Goal: Find specific page/section: Find specific page/section

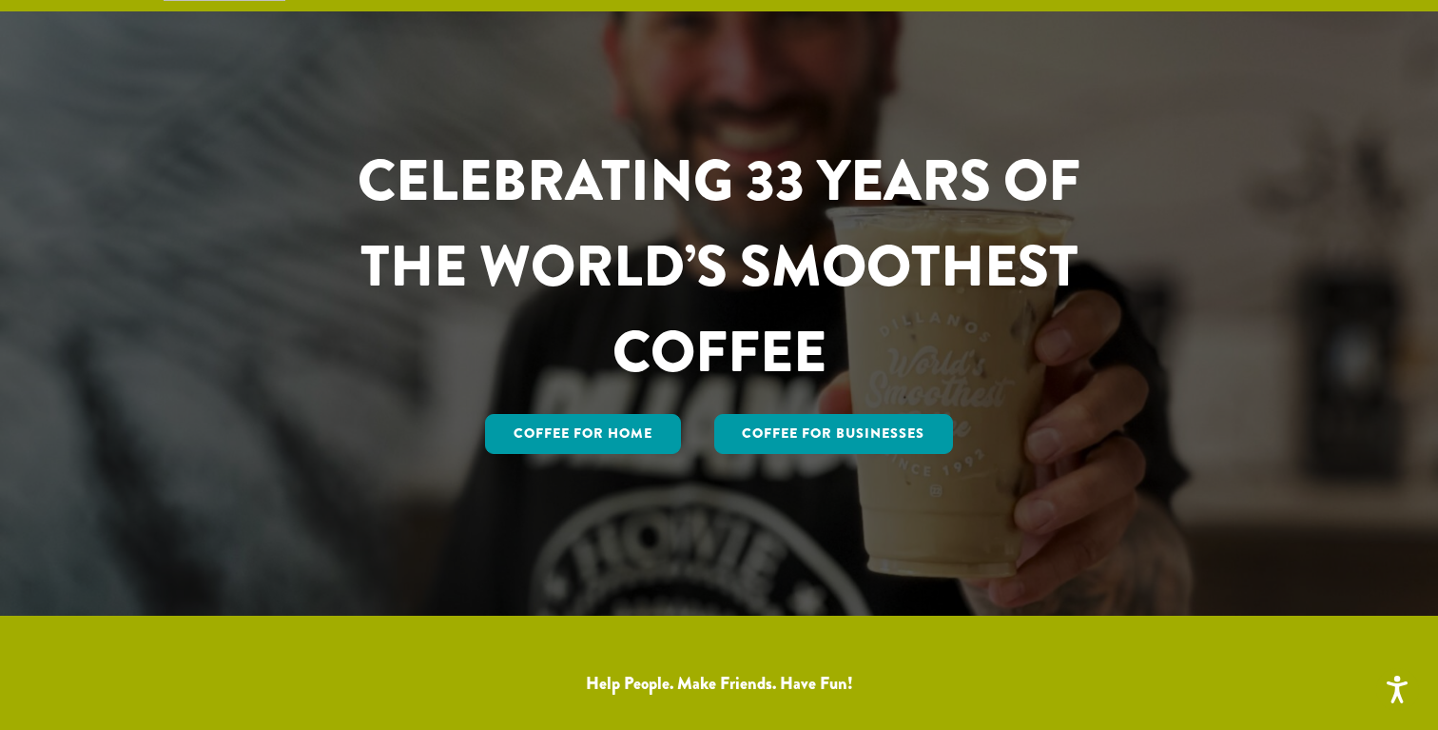
scroll to position [125, 0]
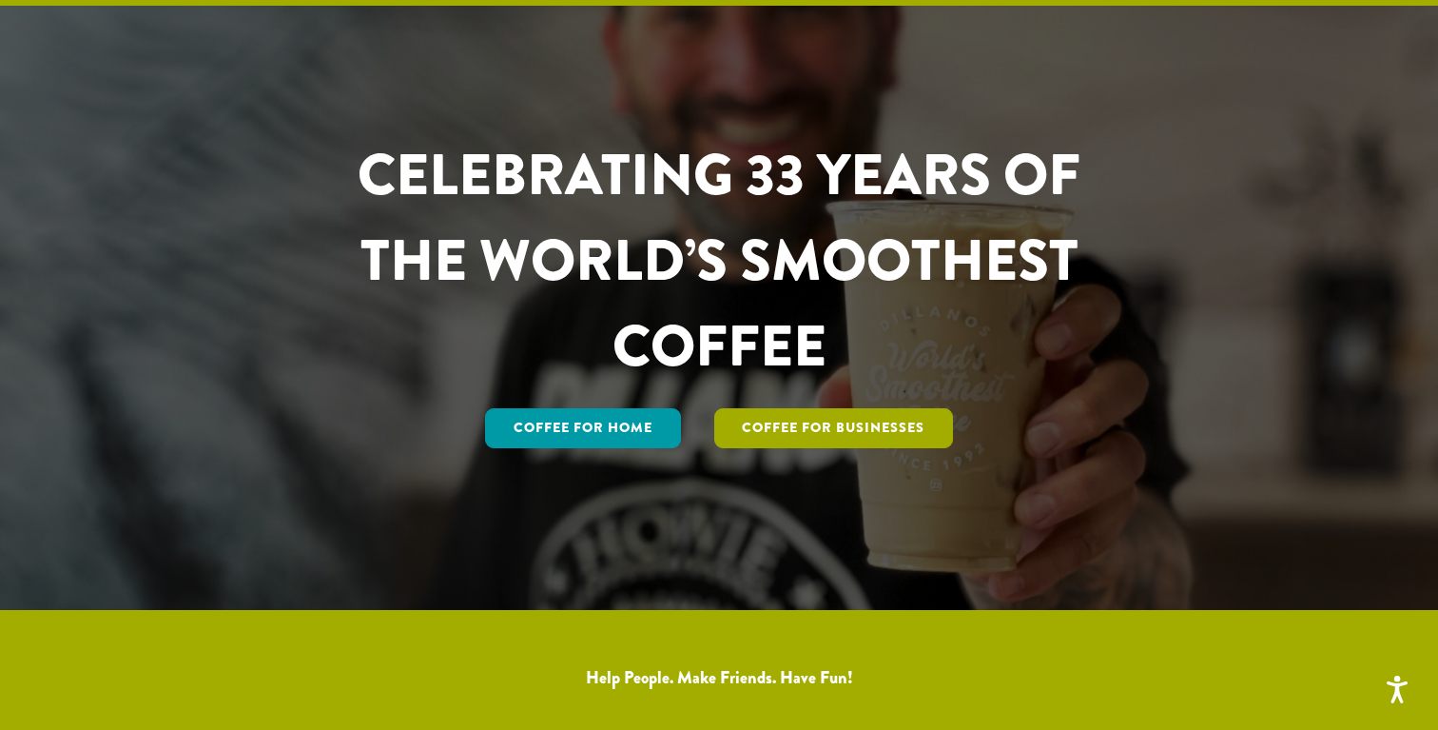
click at [815, 434] on link "Coffee For Businesses" at bounding box center [834, 428] width 240 height 40
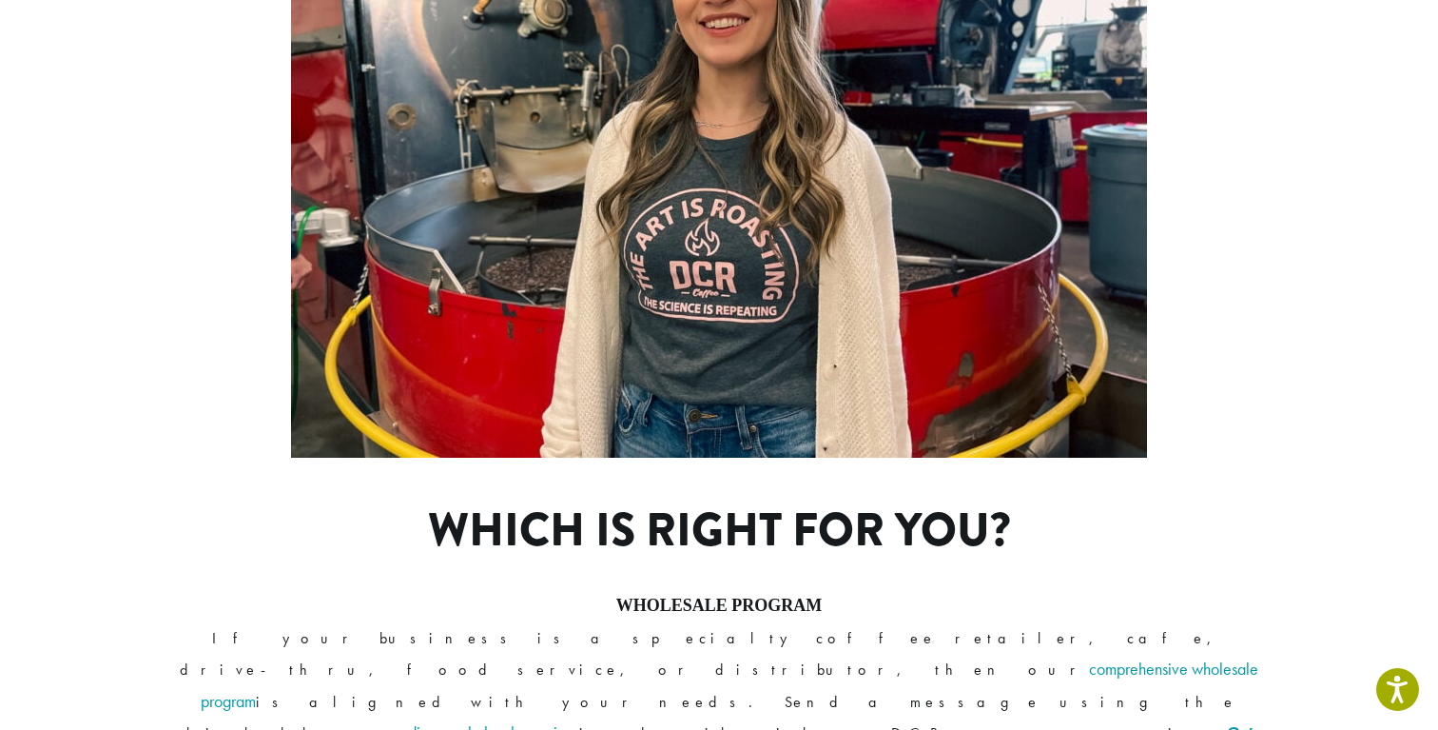
scroll to position [1487, 0]
